Goal: Book appointment/travel/reservation

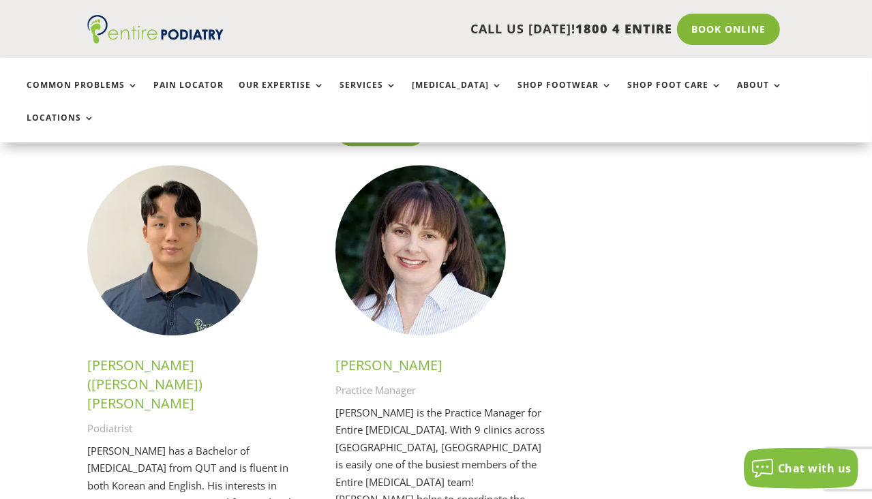
scroll to position [2977, 0]
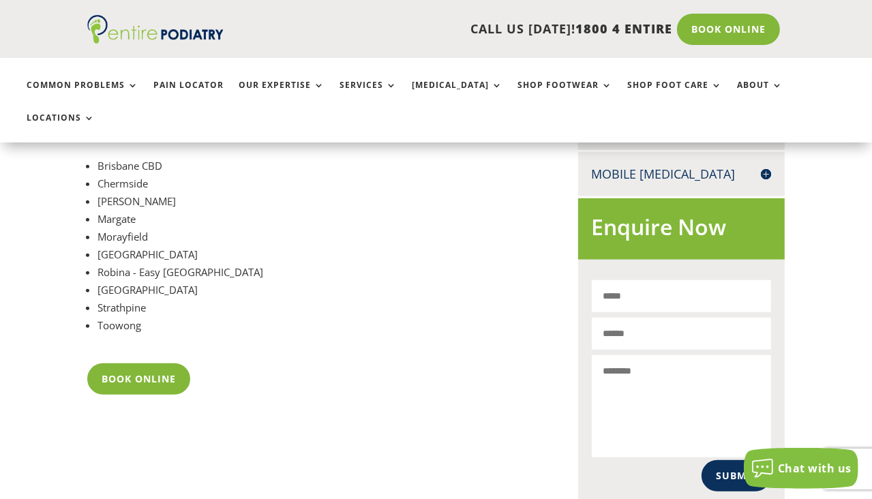
scroll to position [882, 0]
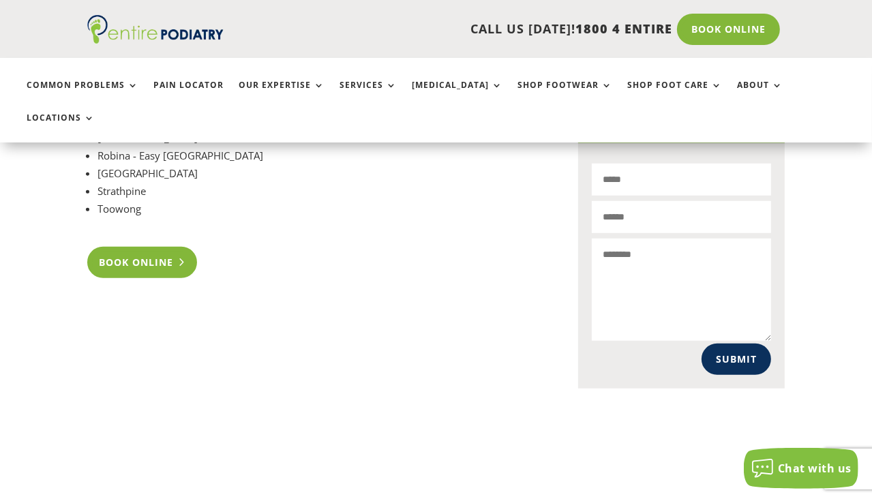
click at [134, 247] on link "Book Online" at bounding box center [142, 262] width 110 height 31
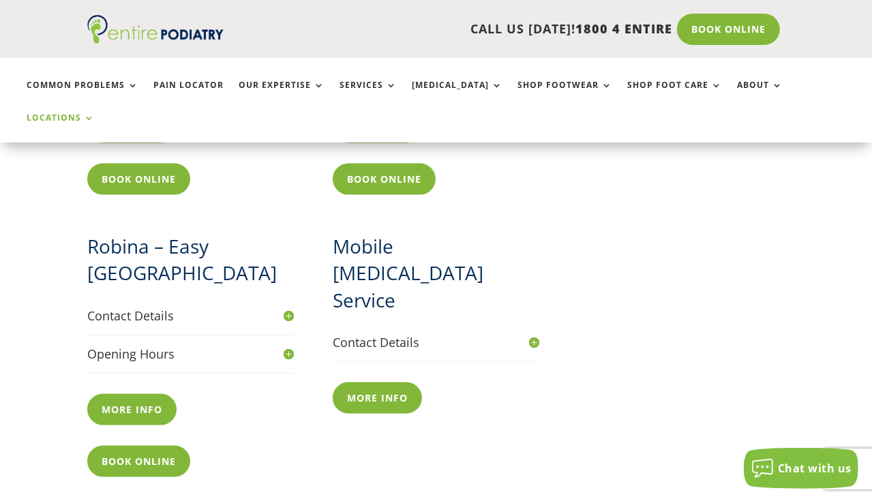
scroll to position [1499, 0]
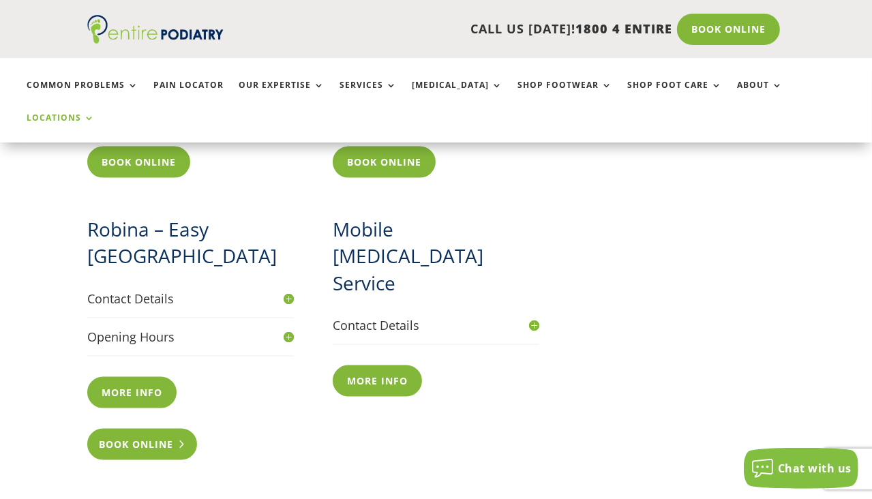
click at [130, 429] on link "Book Online" at bounding box center [142, 444] width 110 height 31
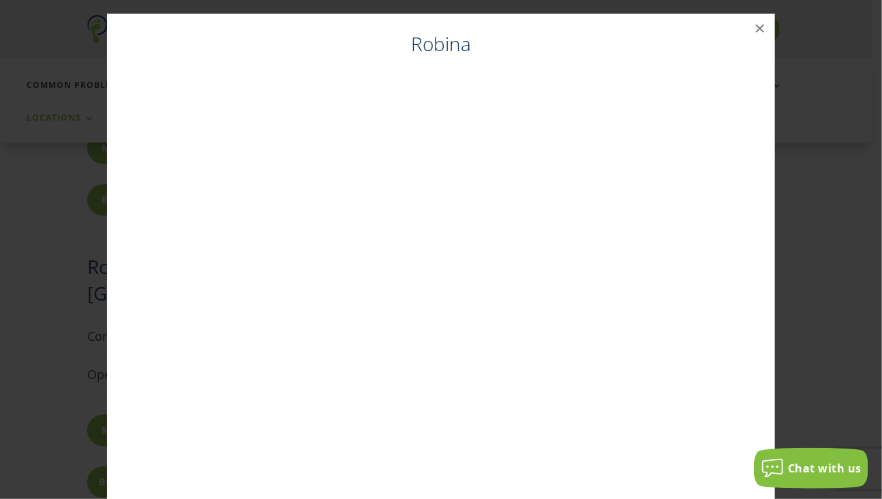
scroll to position [1461, 0]
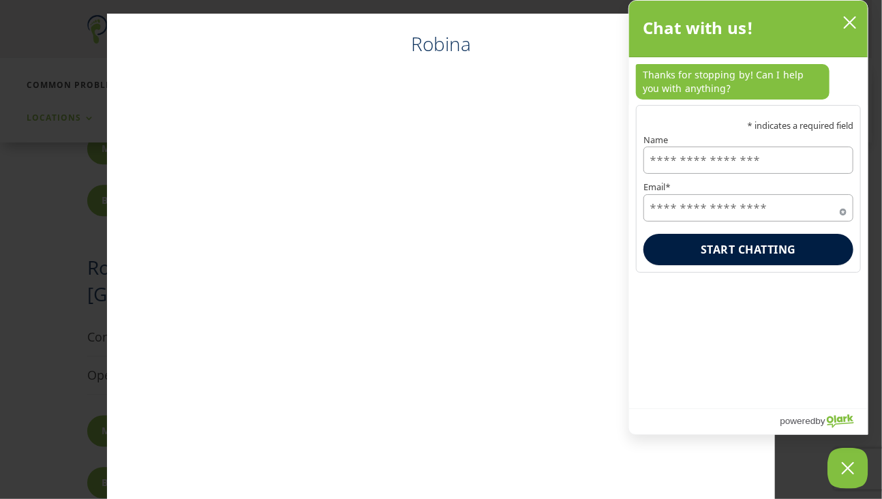
click at [851, 18] on icon "close chatbox" at bounding box center [850, 23] width 14 height 14
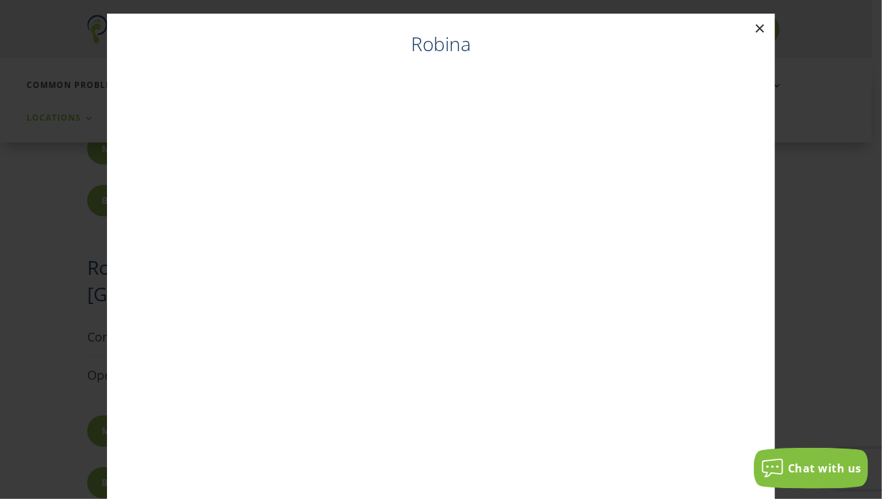
click at [758, 29] on button "×" at bounding box center [760, 29] width 30 height 30
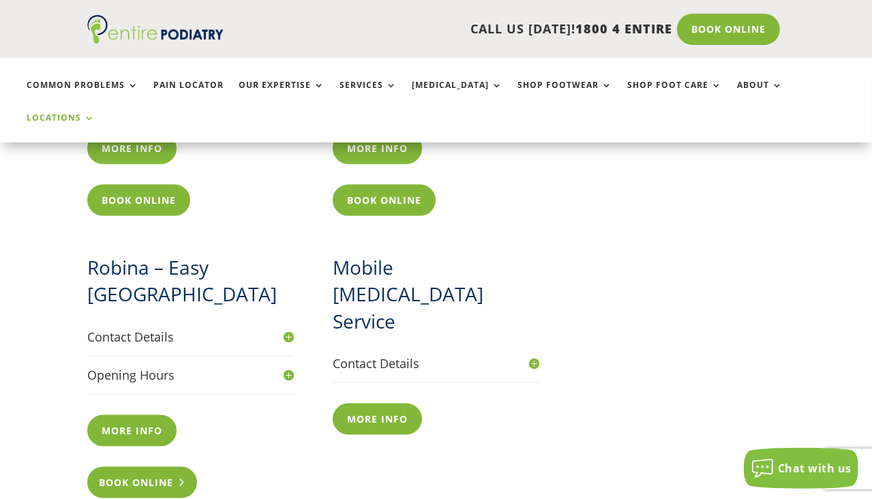
click at [141, 467] on link "Book Online" at bounding box center [142, 482] width 110 height 31
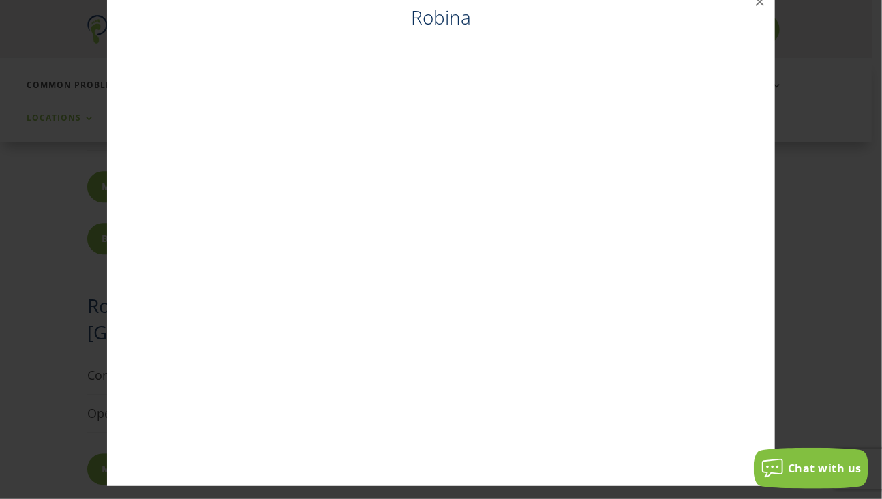
scroll to position [0, 0]
